Goal: Consume media (video, audio): Consume media (video, audio)

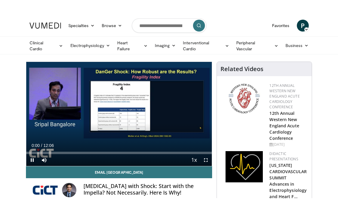
scroll to position [10, 0]
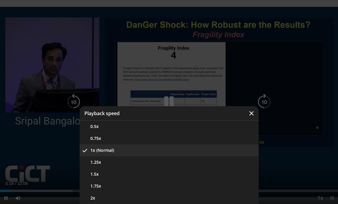
click at [242, 167] on button "1.25x" at bounding box center [169, 162] width 179 height 12
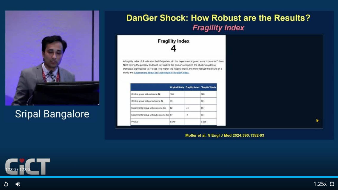
scroll to position [59, 0]
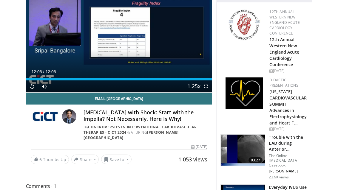
click at [163, 130] on link "[PERSON_NAME] [GEOGRAPHIC_DATA]" at bounding box center [130, 135] width 95 height 10
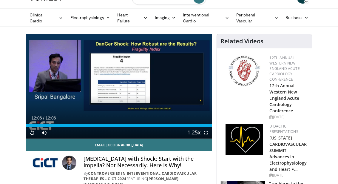
scroll to position [0, 0]
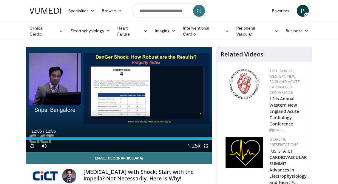
click at [202, 34] on link "Interventional Cardio" at bounding box center [205, 31] width 53 height 12
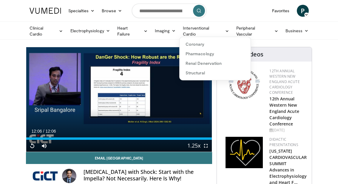
click at [211, 42] on link "Coronary" at bounding box center [214, 44] width 71 height 10
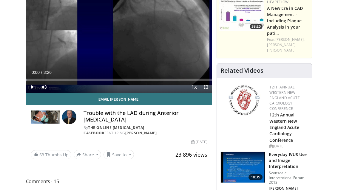
scroll to position [50, 0]
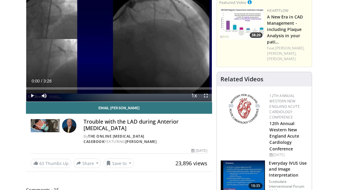
click at [26, 96] on span "Video Player" at bounding box center [32, 96] width 12 height 12
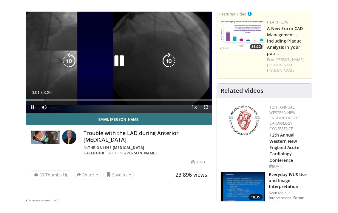
scroll to position [0, 0]
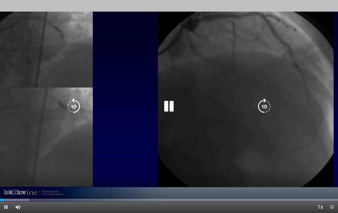
click at [30, 190] on div "Loaded : 8.63%" at bounding box center [169, 200] width 338 height 2
click at [316, 190] on span "Video Player" at bounding box center [320, 208] width 8 height 12
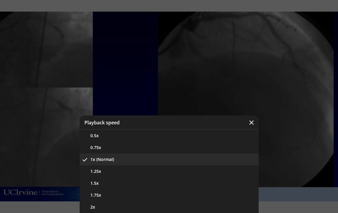
click at [188, 183] on button "1.5x" at bounding box center [169, 184] width 179 height 12
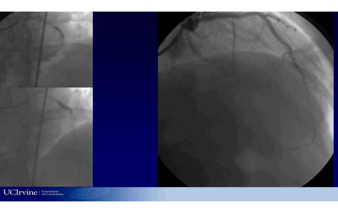
click at [31, 117] on div "10 seconds Tap to unmute" at bounding box center [169, 106] width 338 height 213
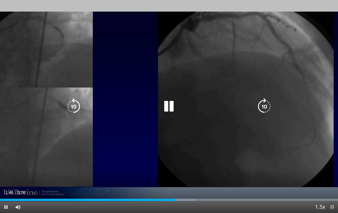
click at [69, 110] on icon "Video Player" at bounding box center [73, 106] width 17 height 17
click at [73, 108] on icon "Video Player" at bounding box center [73, 106] width 17 height 17
click at [5, 10] on div "20 seconds Tap to unmute" at bounding box center [169, 106] width 338 height 213
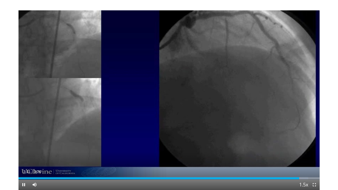
scroll to position [50, 0]
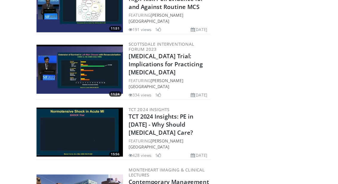
scroll to position [675, 0]
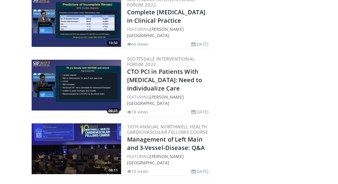
scroll to position [1018, 0]
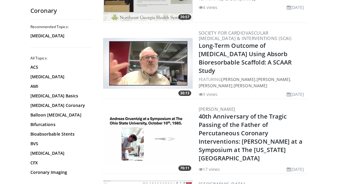
scroll to position [1518, 0]
